Goal: Navigation & Orientation: Find specific page/section

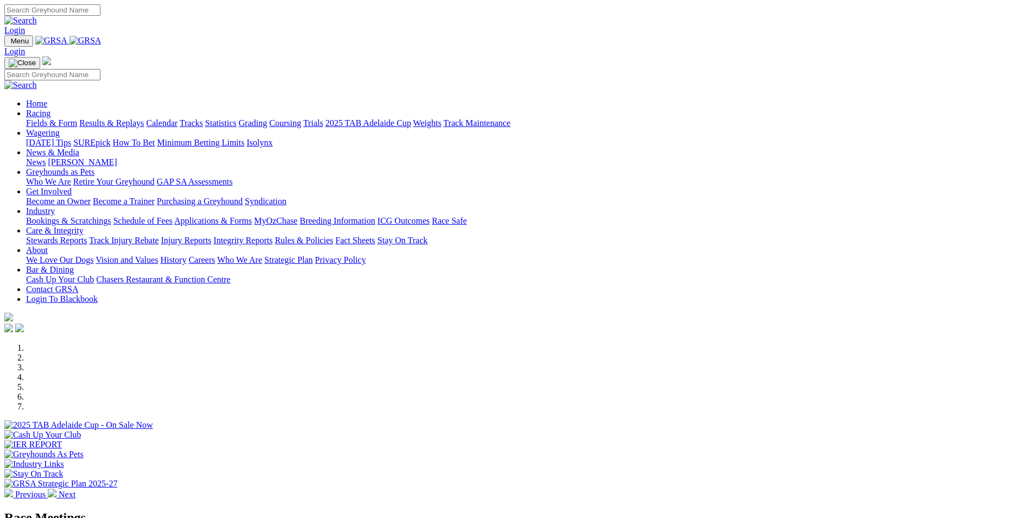
scroll to position [217, 0]
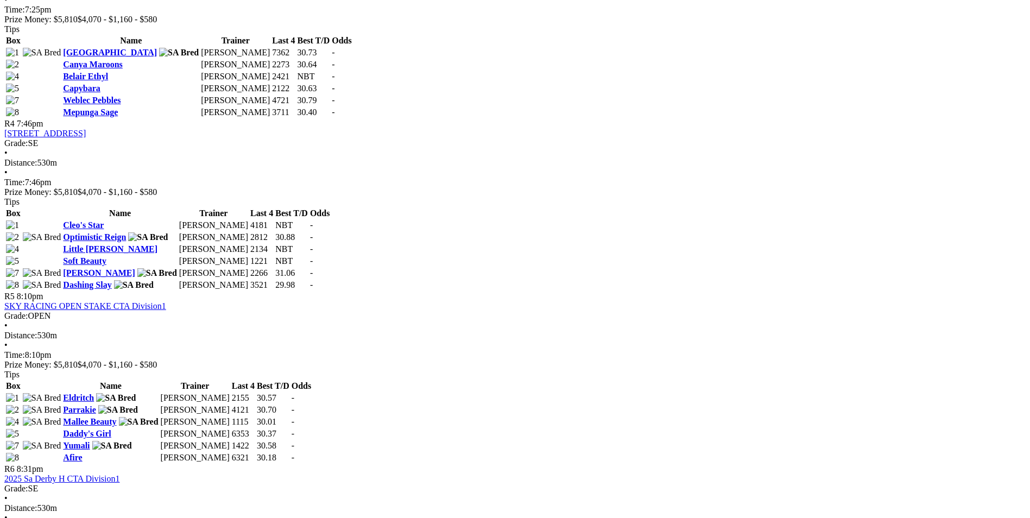
scroll to position [607, 0]
